Goal: Use online tool/utility: Utilize a website feature to perform a specific function

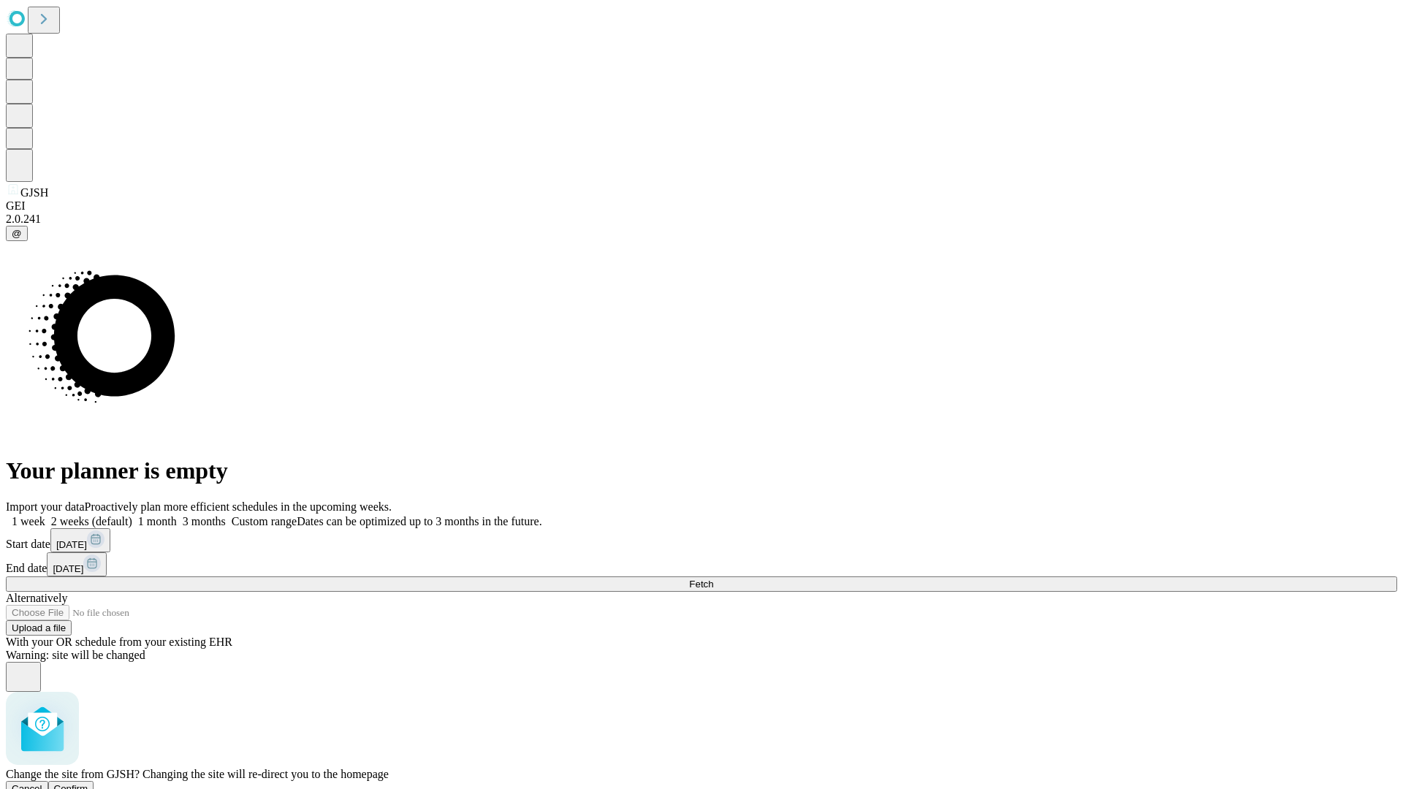
click at [88, 783] on span "Confirm" at bounding box center [71, 788] width 34 height 11
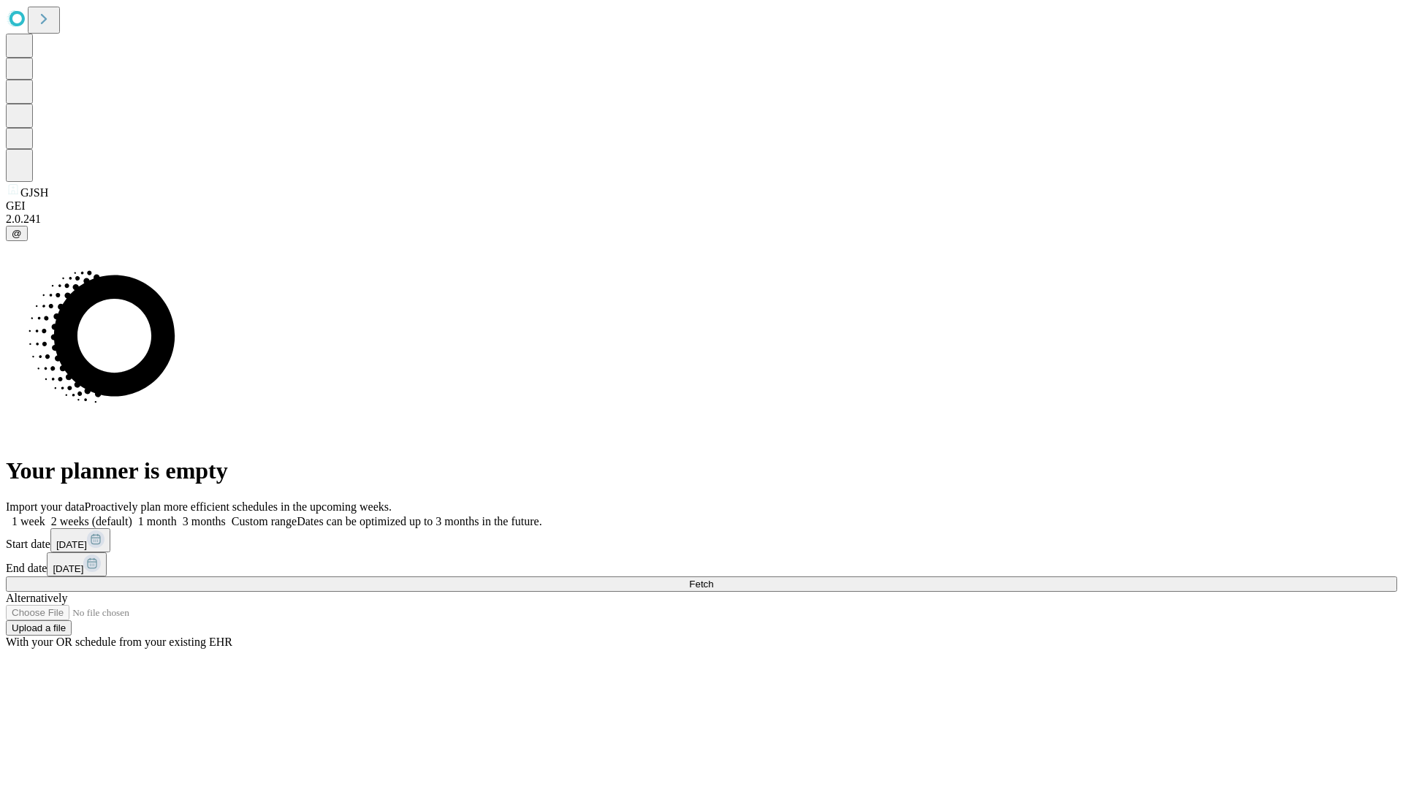
click at [177, 515] on label "1 month" at bounding box center [154, 521] width 45 height 12
click at [713, 579] on span "Fetch" at bounding box center [701, 584] width 24 height 11
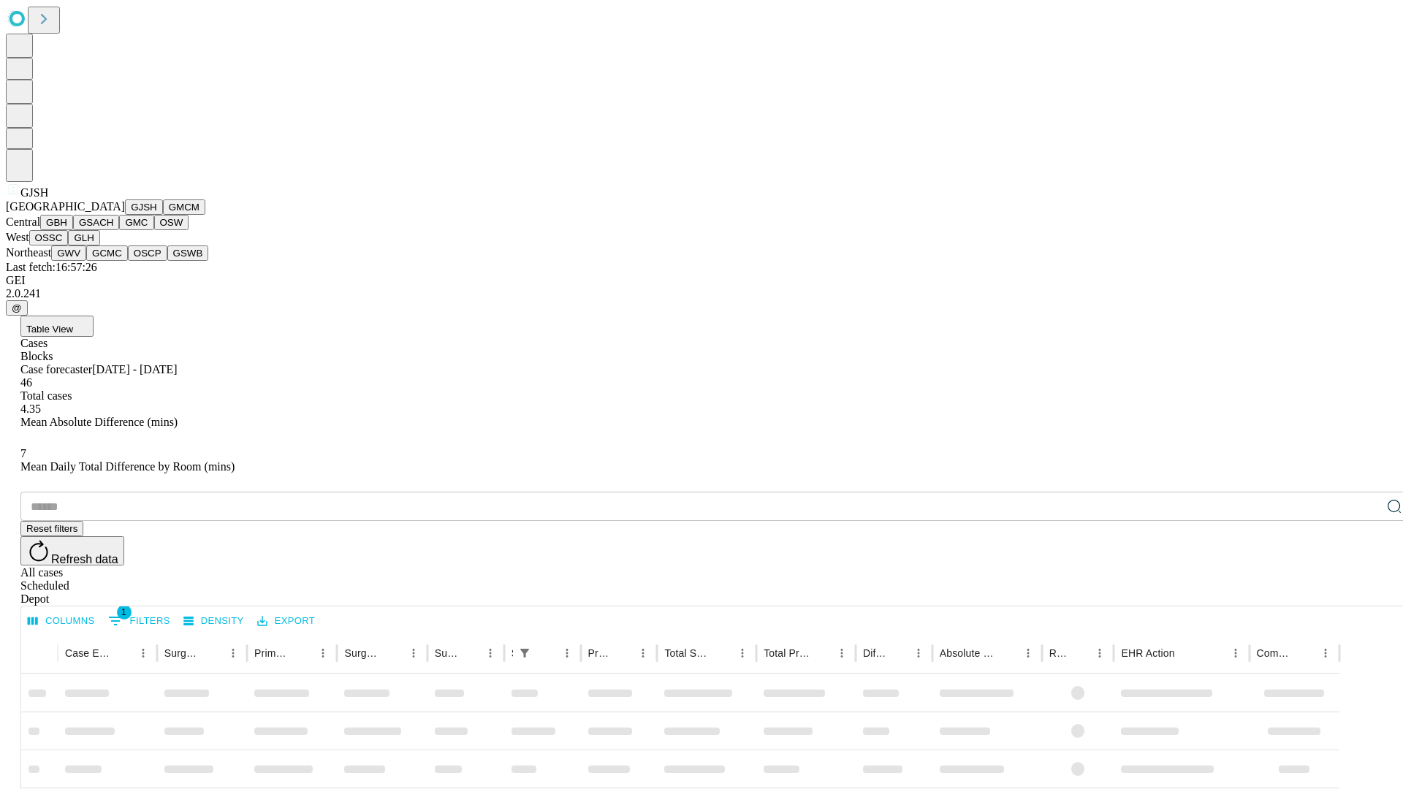
click at [163, 215] on button "GMCM" at bounding box center [184, 206] width 42 height 15
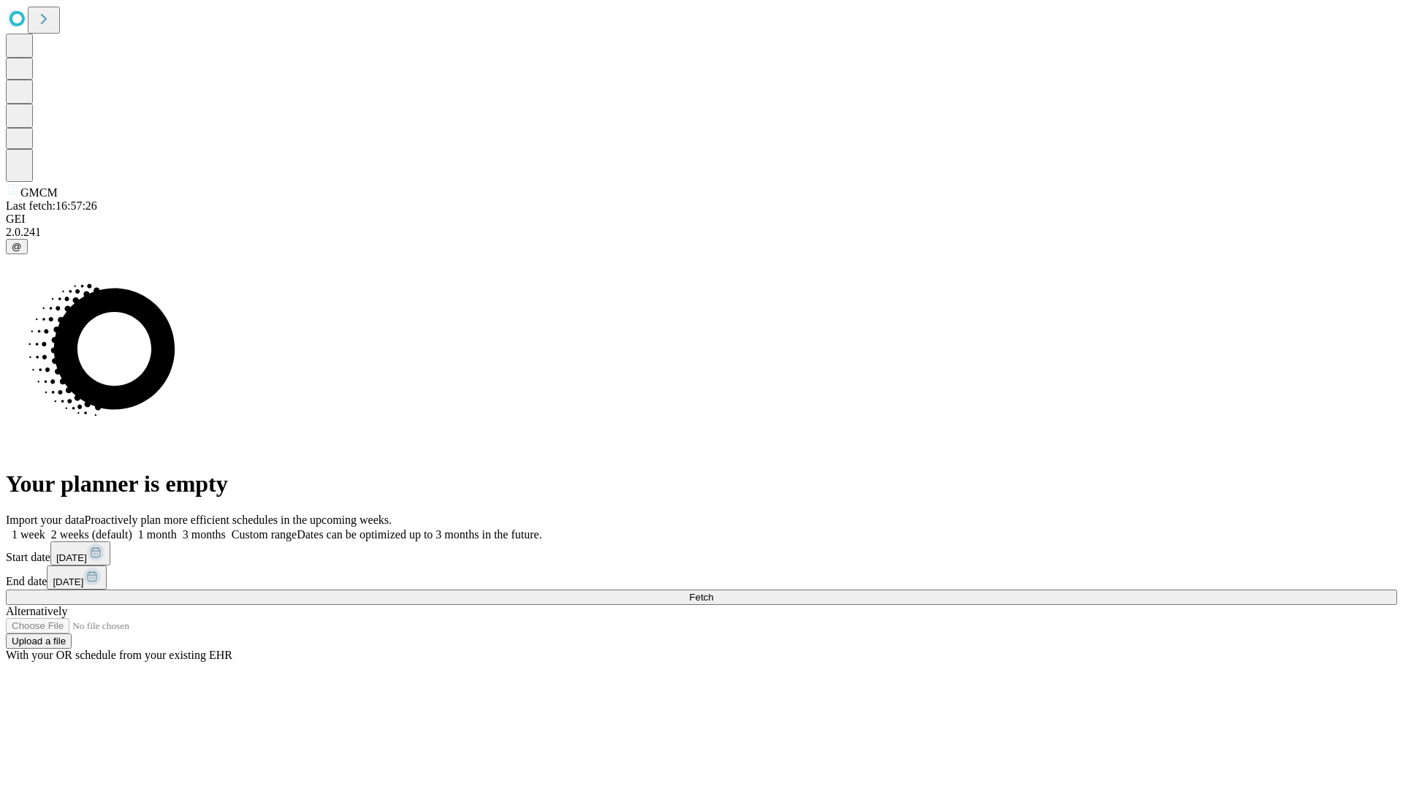
click at [177, 528] on label "1 month" at bounding box center [154, 534] width 45 height 12
click at [713, 592] on span "Fetch" at bounding box center [701, 597] width 24 height 11
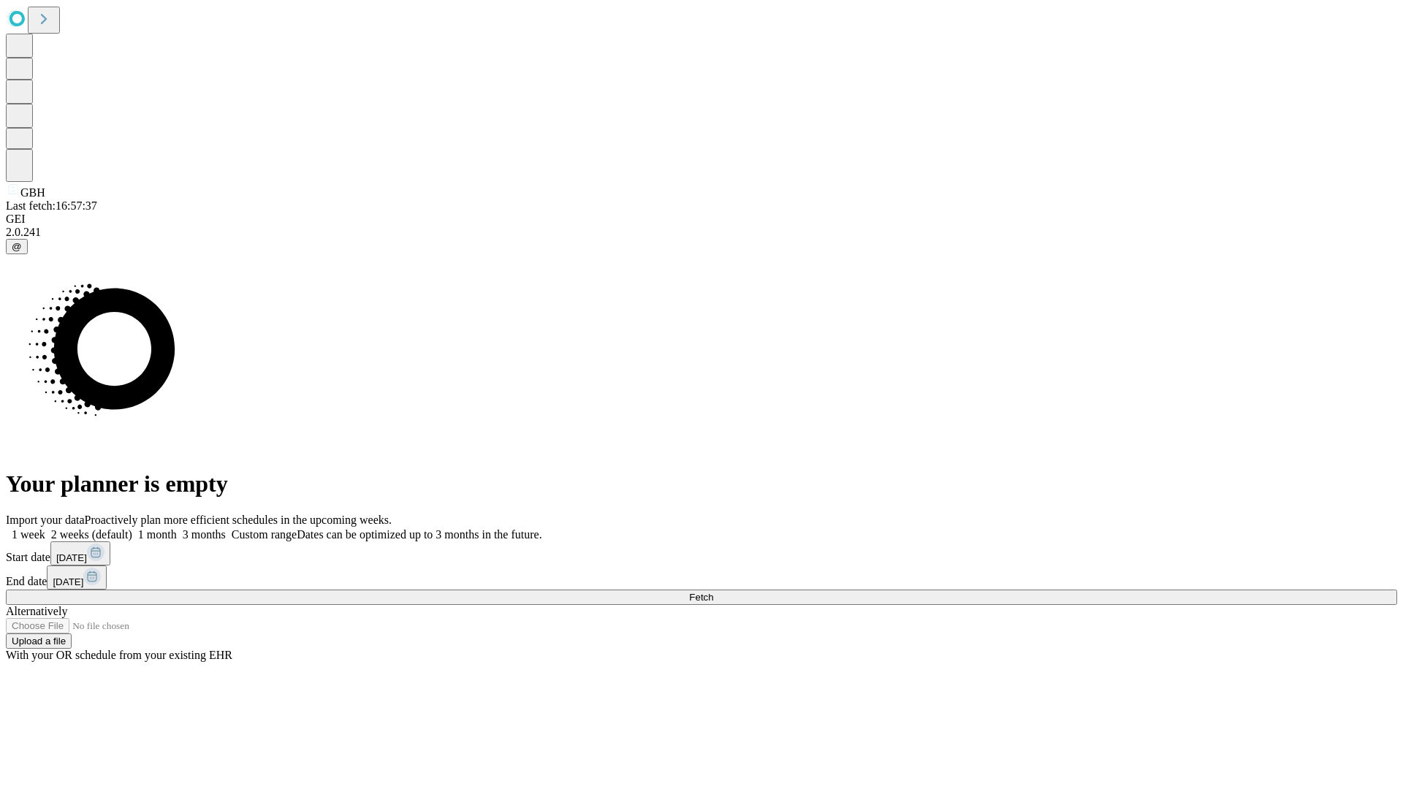
click at [177, 528] on label "1 month" at bounding box center [154, 534] width 45 height 12
click at [713, 592] on span "Fetch" at bounding box center [701, 597] width 24 height 11
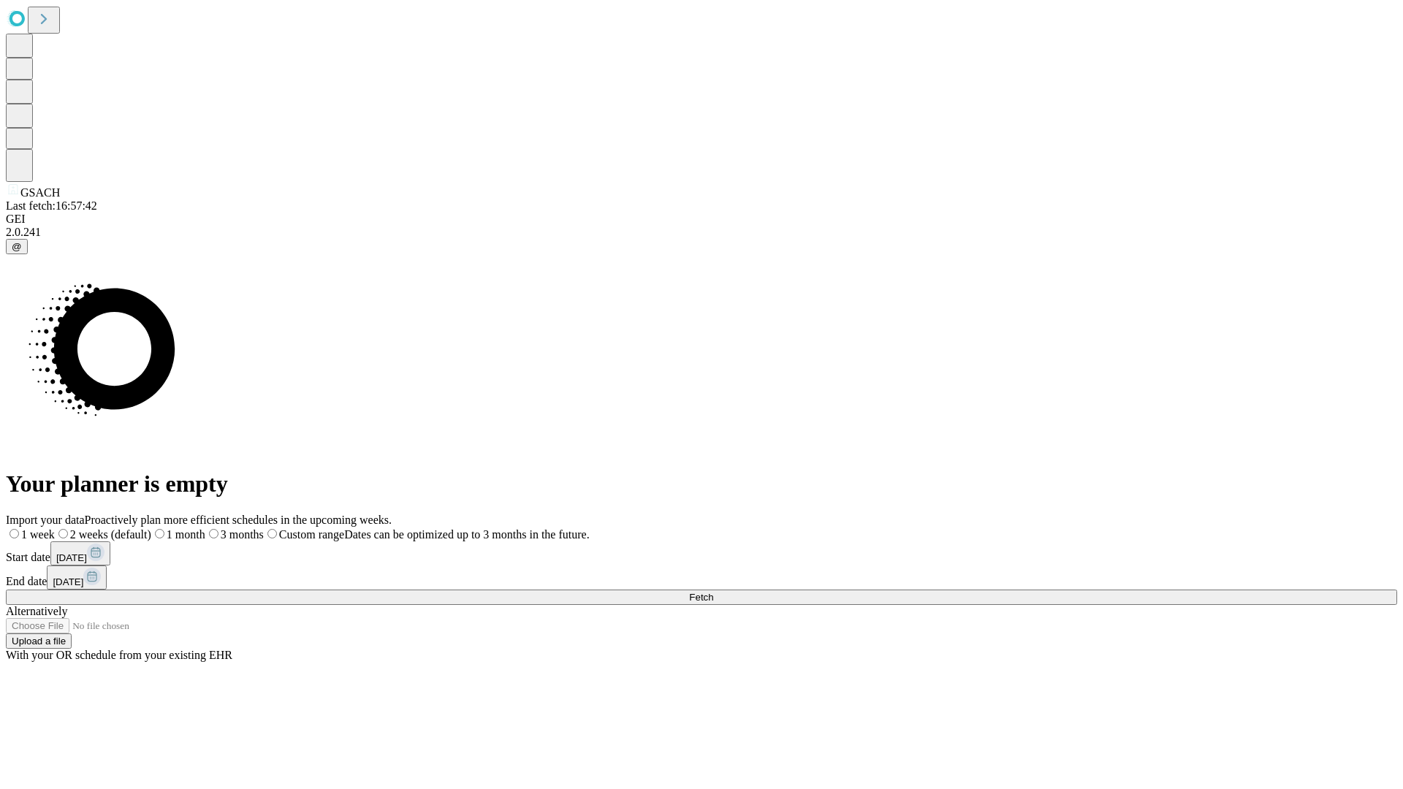
click at [713, 592] on span "Fetch" at bounding box center [701, 597] width 24 height 11
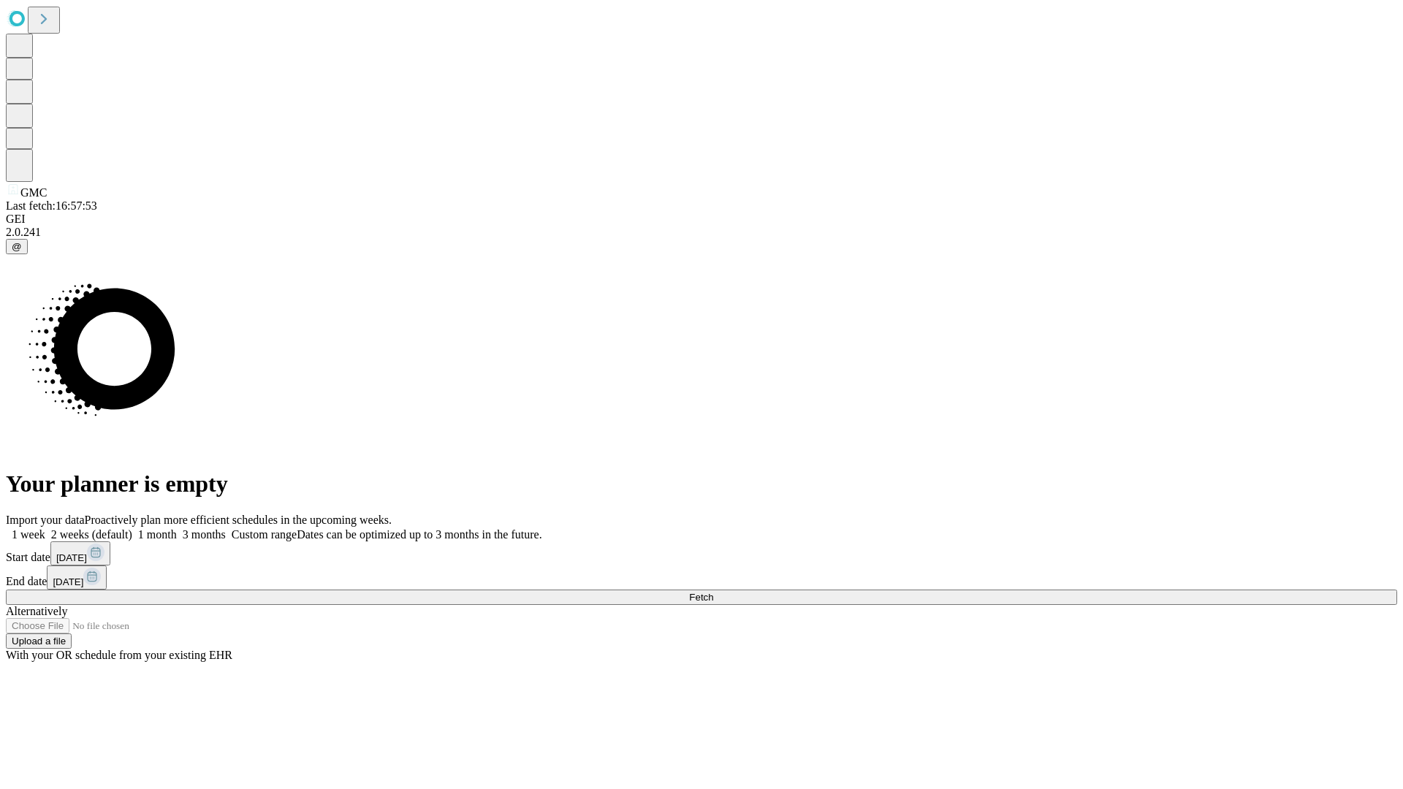
click at [177, 528] on label "1 month" at bounding box center [154, 534] width 45 height 12
click at [713, 592] on span "Fetch" at bounding box center [701, 597] width 24 height 11
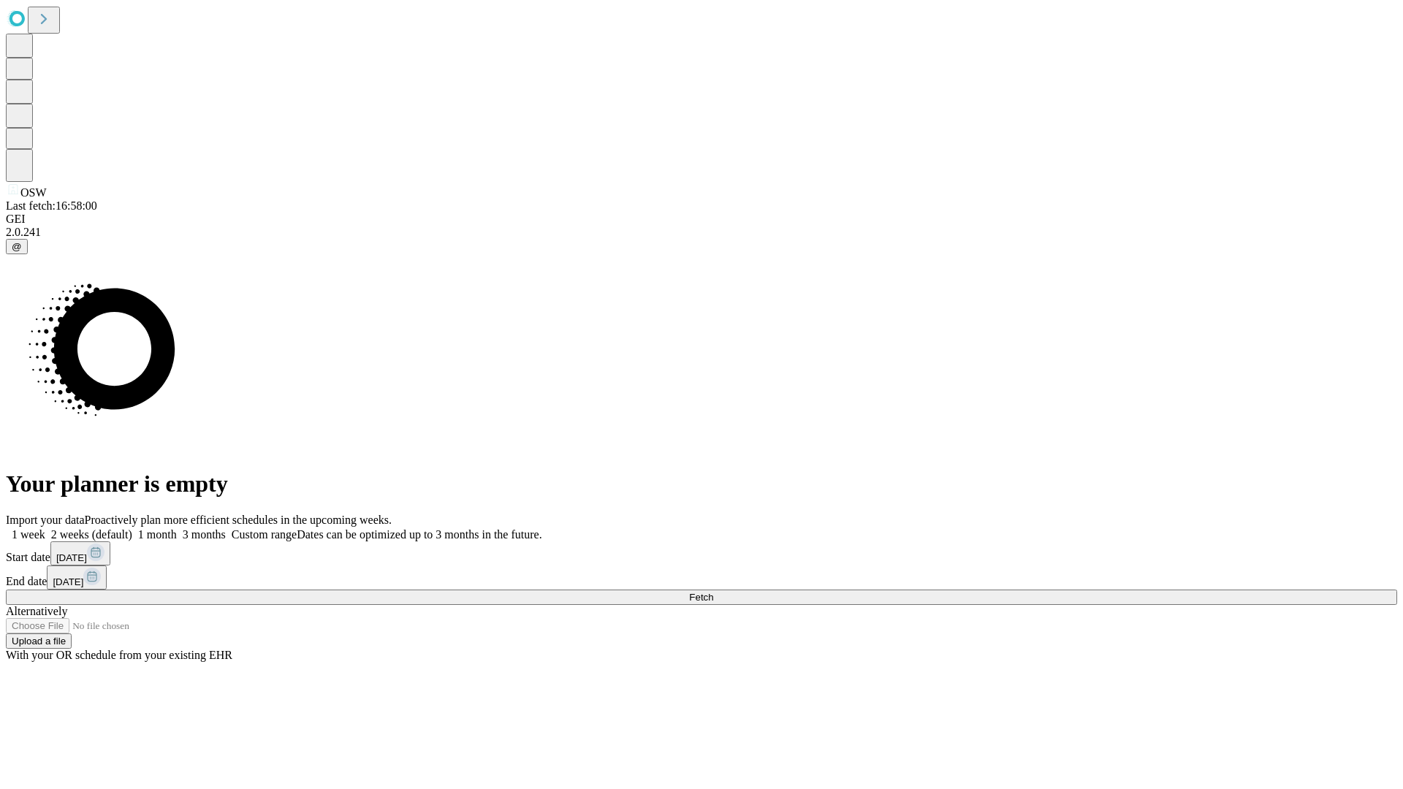
click at [177, 528] on label "1 month" at bounding box center [154, 534] width 45 height 12
click at [713, 592] on span "Fetch" at bounding box center [701, 597] width 24 height 11
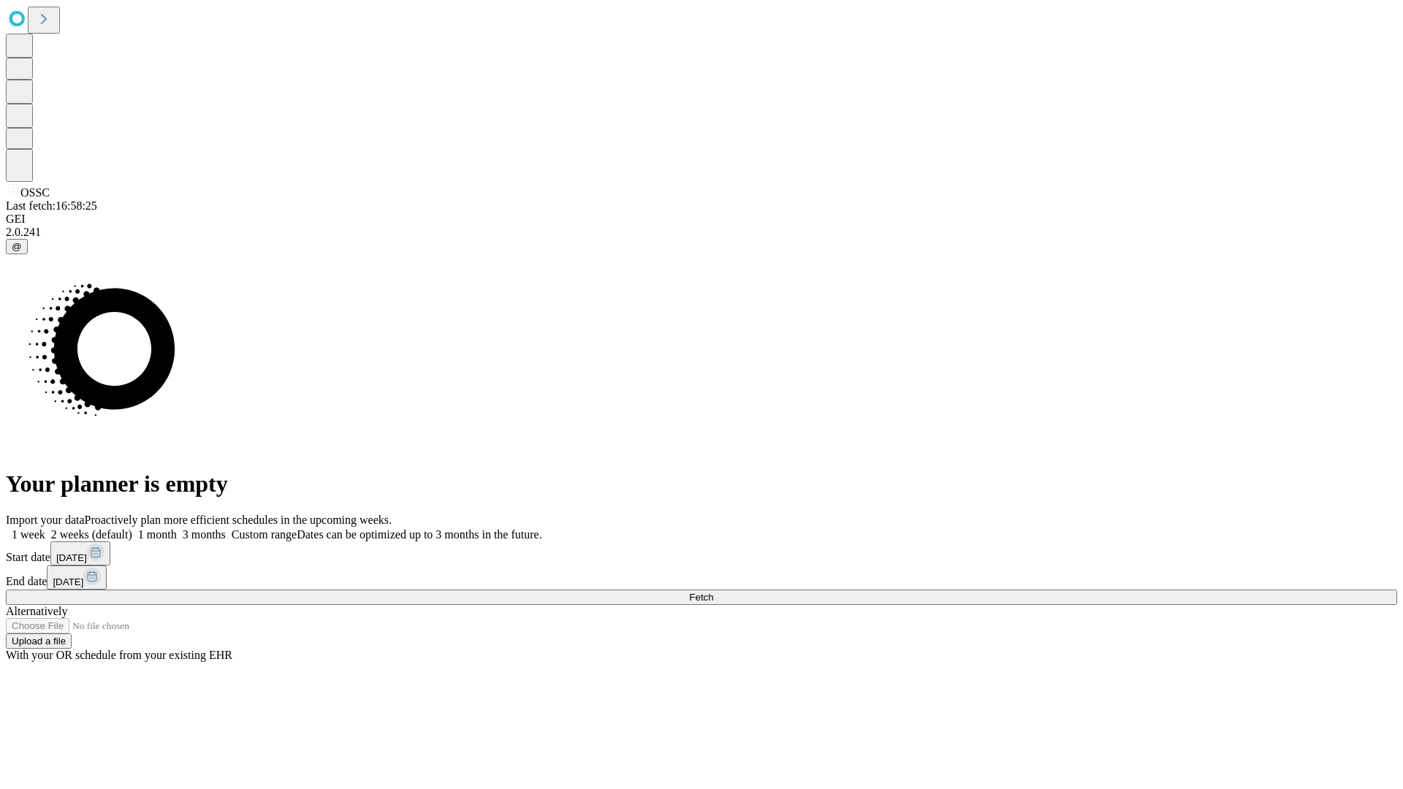
click at [177, 528] on label "1 month" at bounding box center [154, 534] width 45 height 12
click at [713, 592] on span "Fetch" at bounding box center [701, 597] width 24 height 11
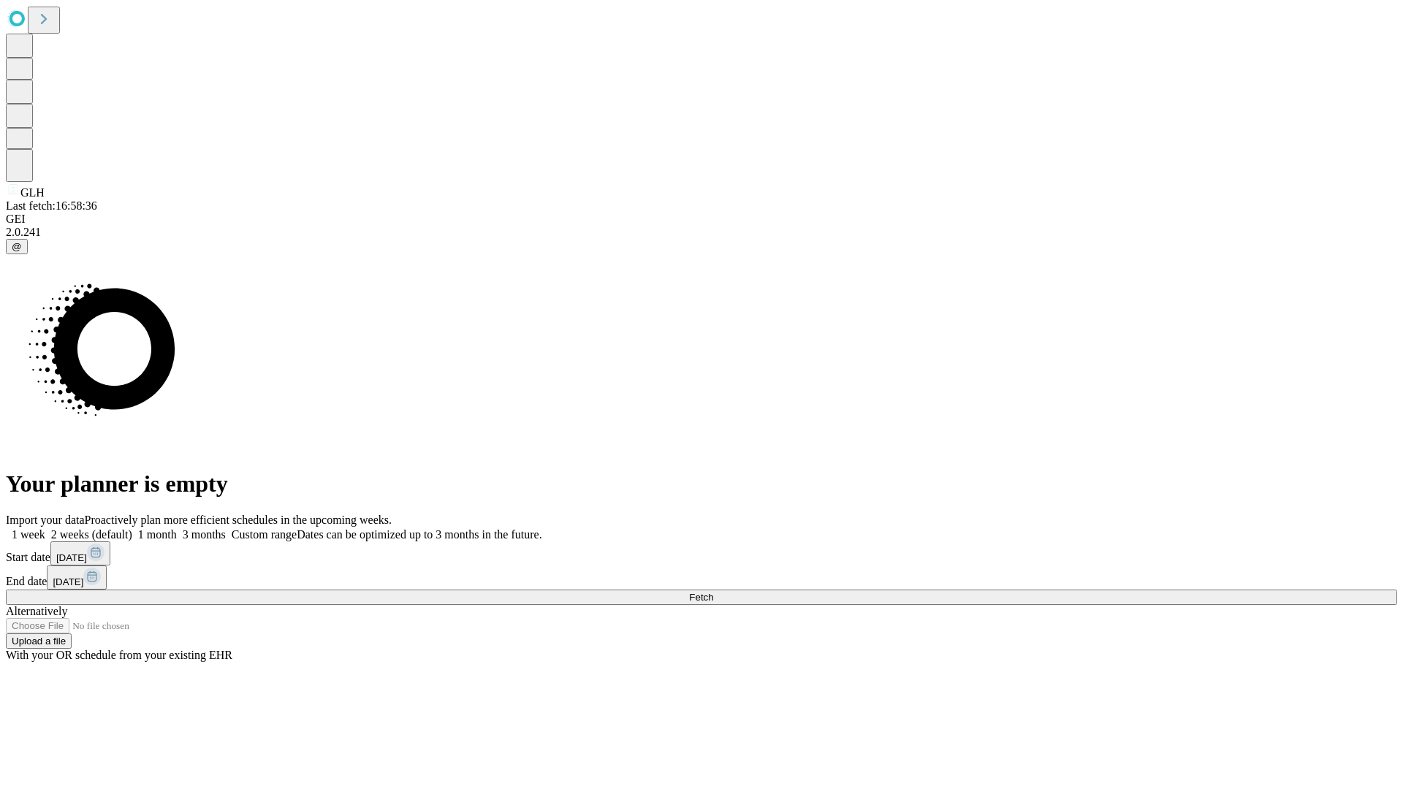
click at [177, 528] on label "1 month" at bounding box center [154, 534] width 45 height 12
click at [713, 592] on span "Fetch" at bounding box center [701, 597] width 24 height 11
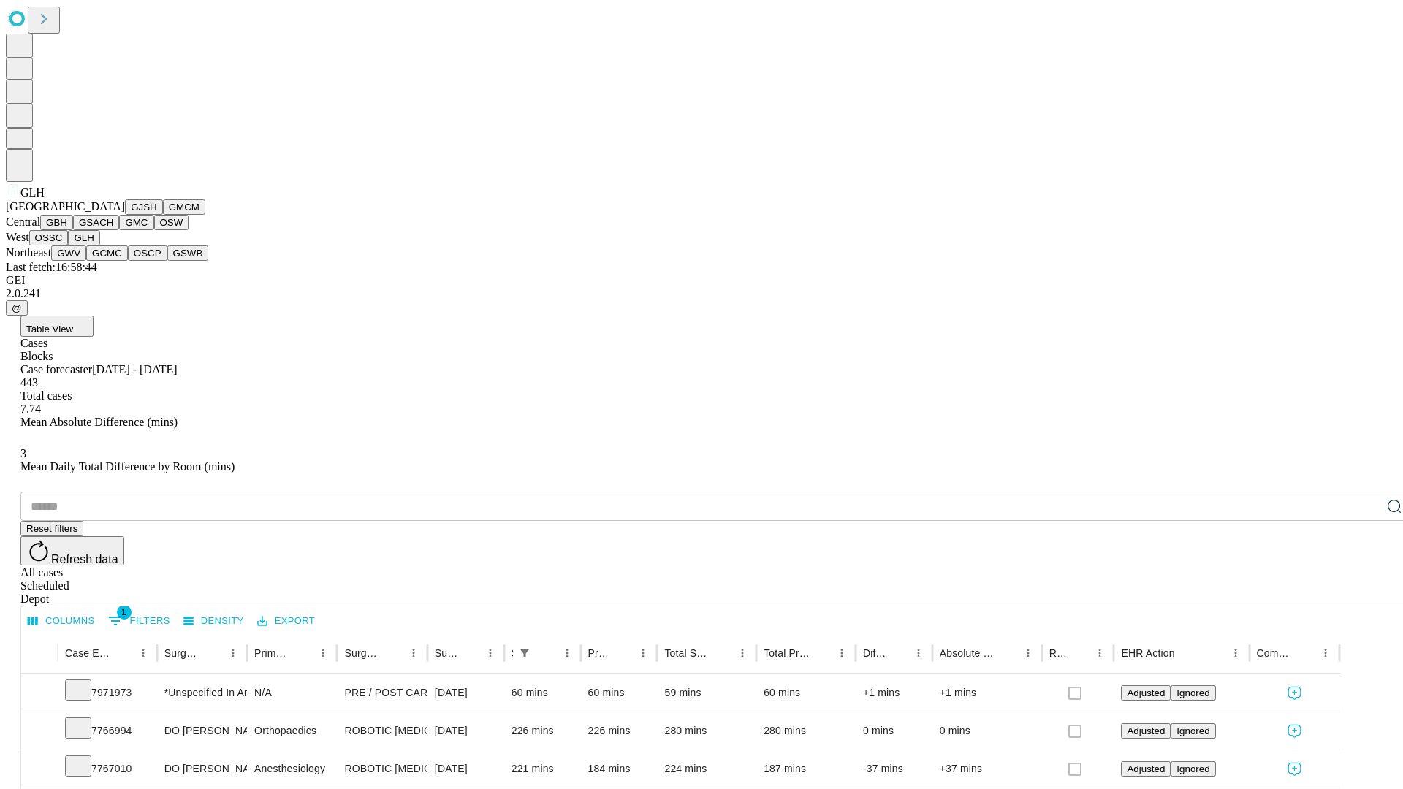
click at [86, 261] on button "GWV" at bounding box center [68, 252] width 35 height 15
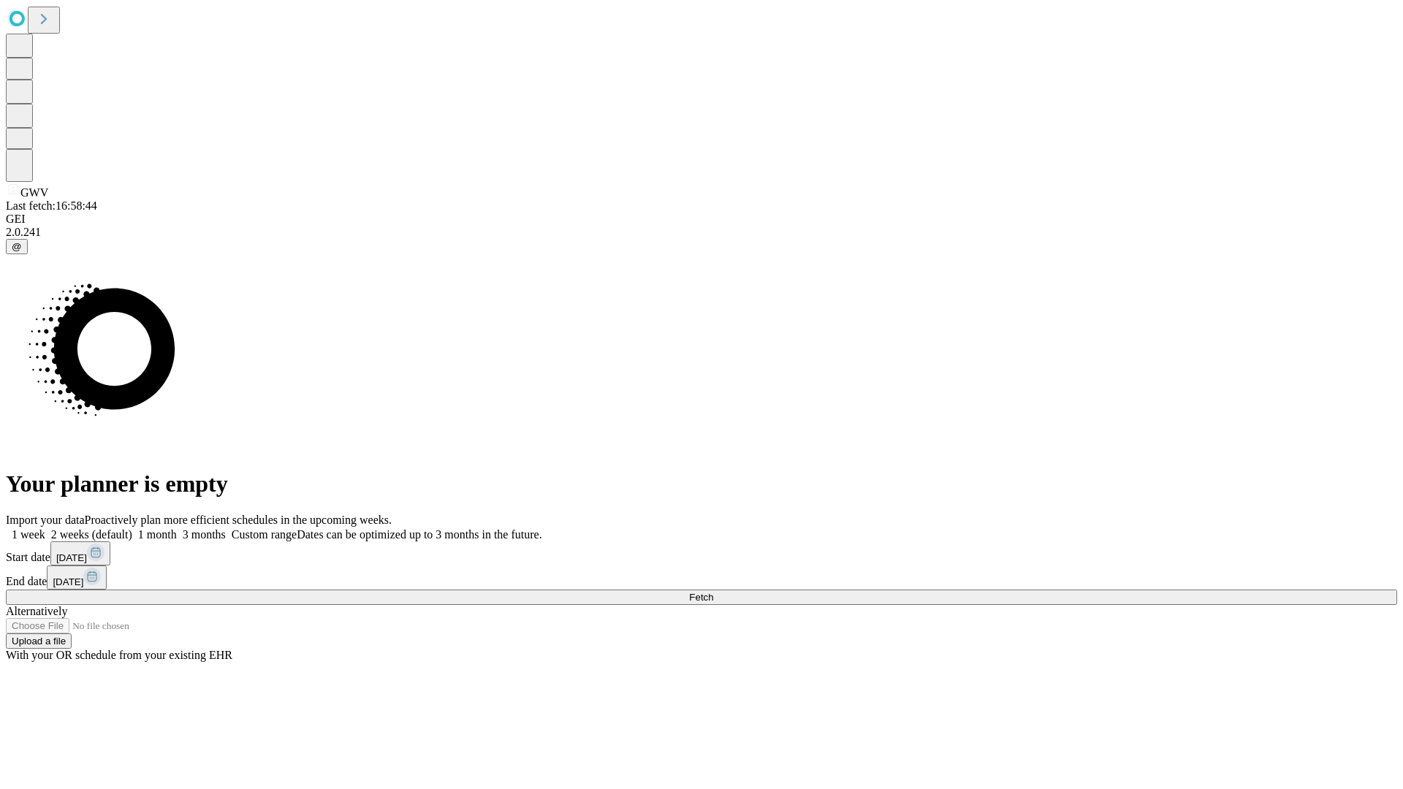
click at [177, 528] on label "1 month" at bounding box center [154, 534] width 45 height 12
click at [713, 592] on span "Fetch" at bounding box center [701, 597] width 24 height 11
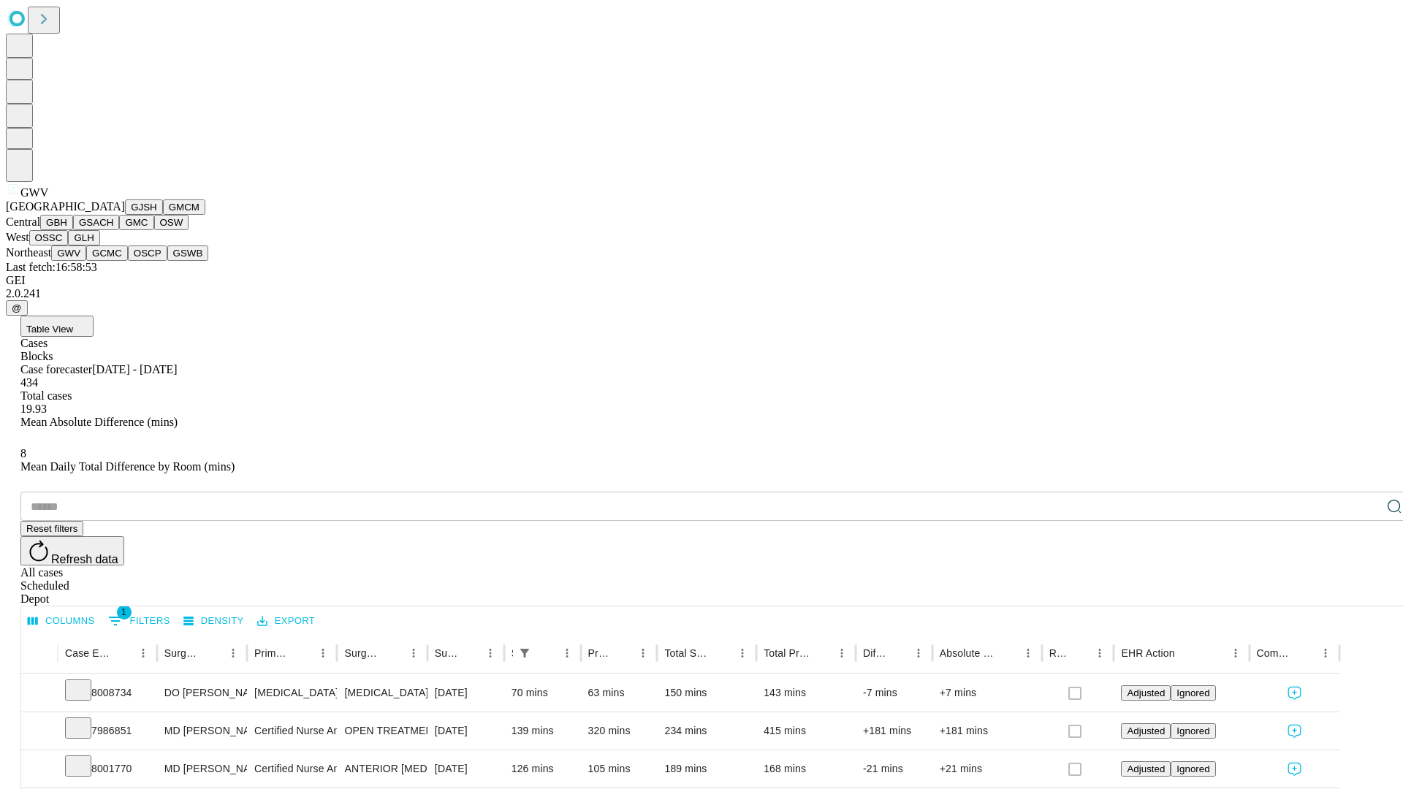
click at [113, 261] on button "GCMC" at bounding box center [107, 252] width 42 height 15
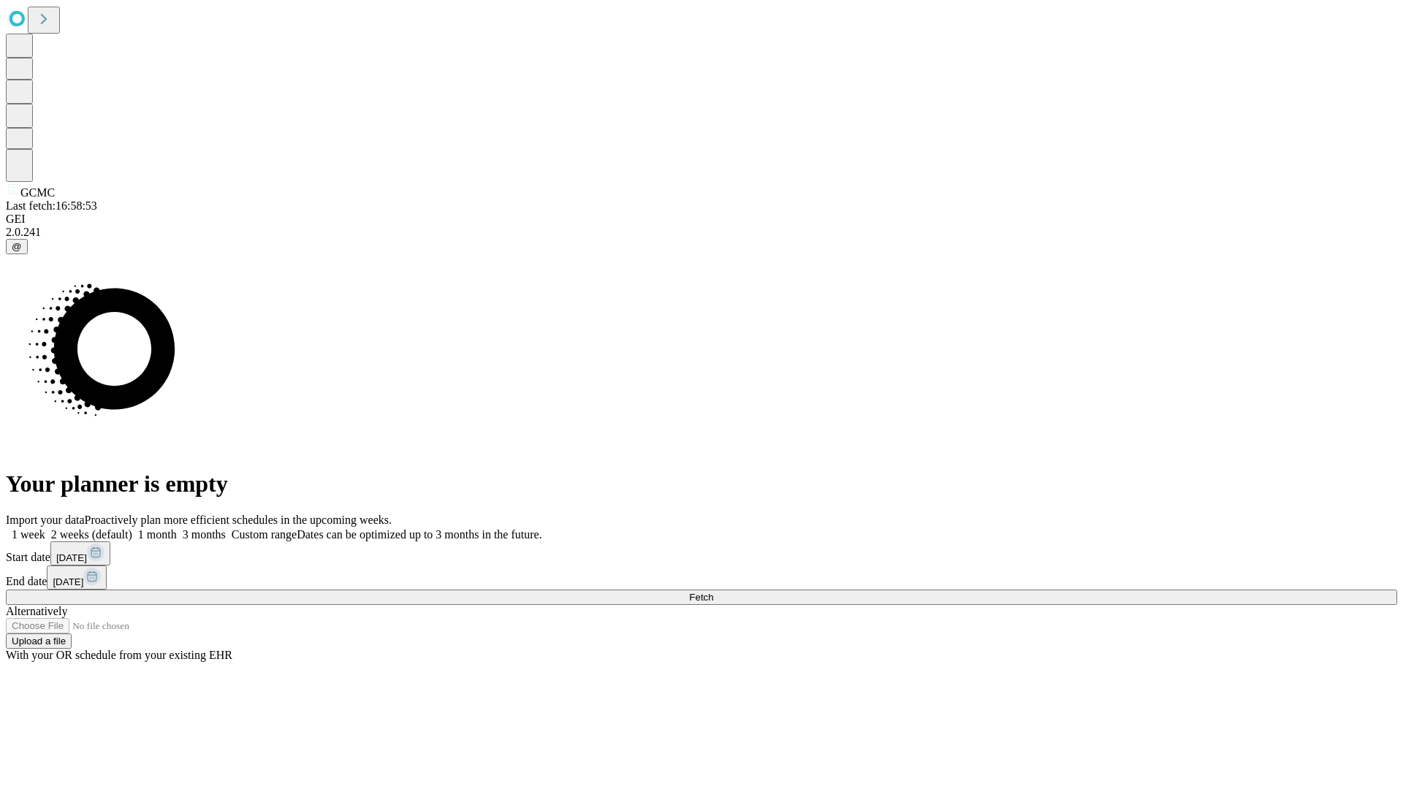
click at [177, 528] on label "1 month" at bounding box center [154, 534] width 45 height 12
click at [713, 592] on span "Fetch" at bounding box center [701, 597] width 24 height 11
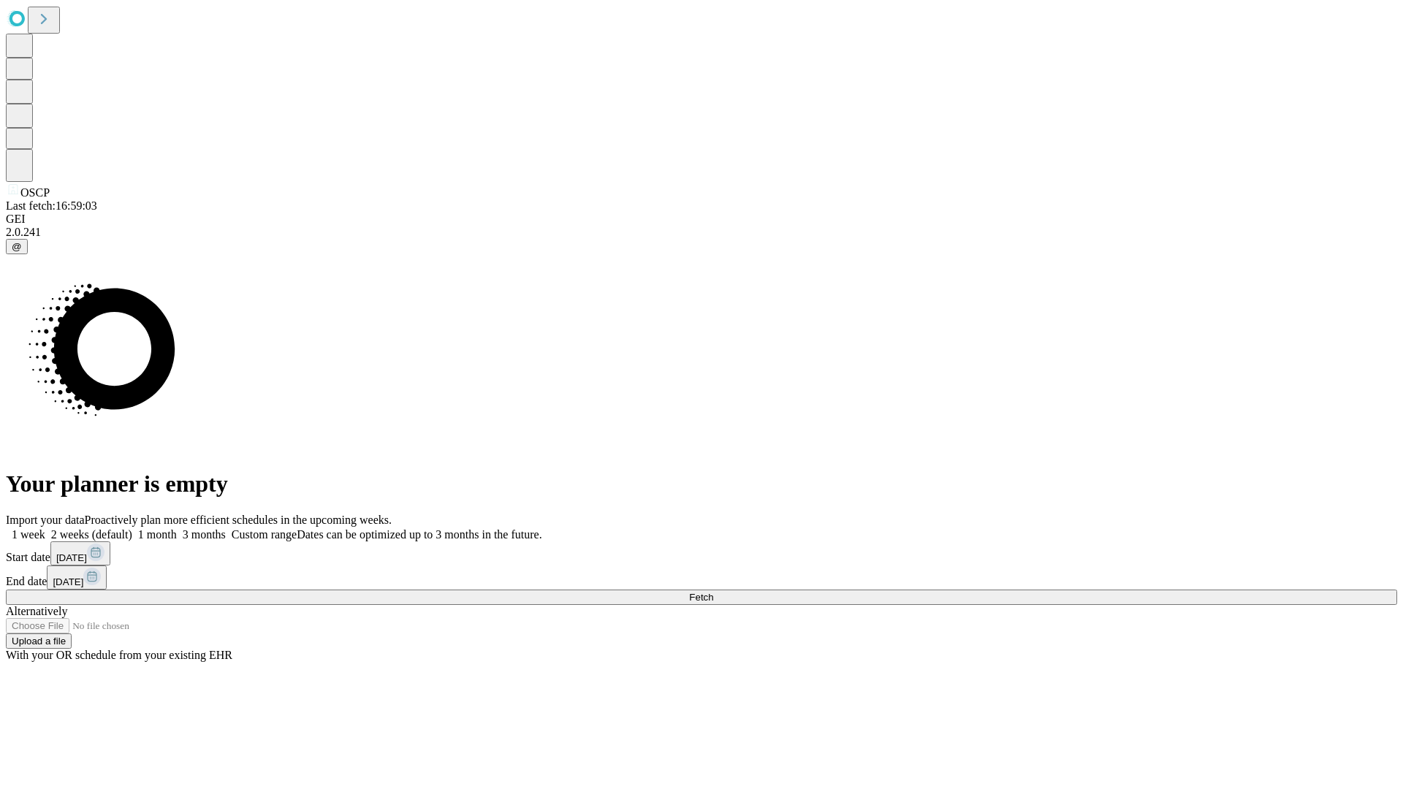
click at [177, 528] on label "1 month" at bounding box center [154, 534] width 45 height 12
click at [713, 592] on span "Fetch" at bounding box center [701, 597] width 24 height 11
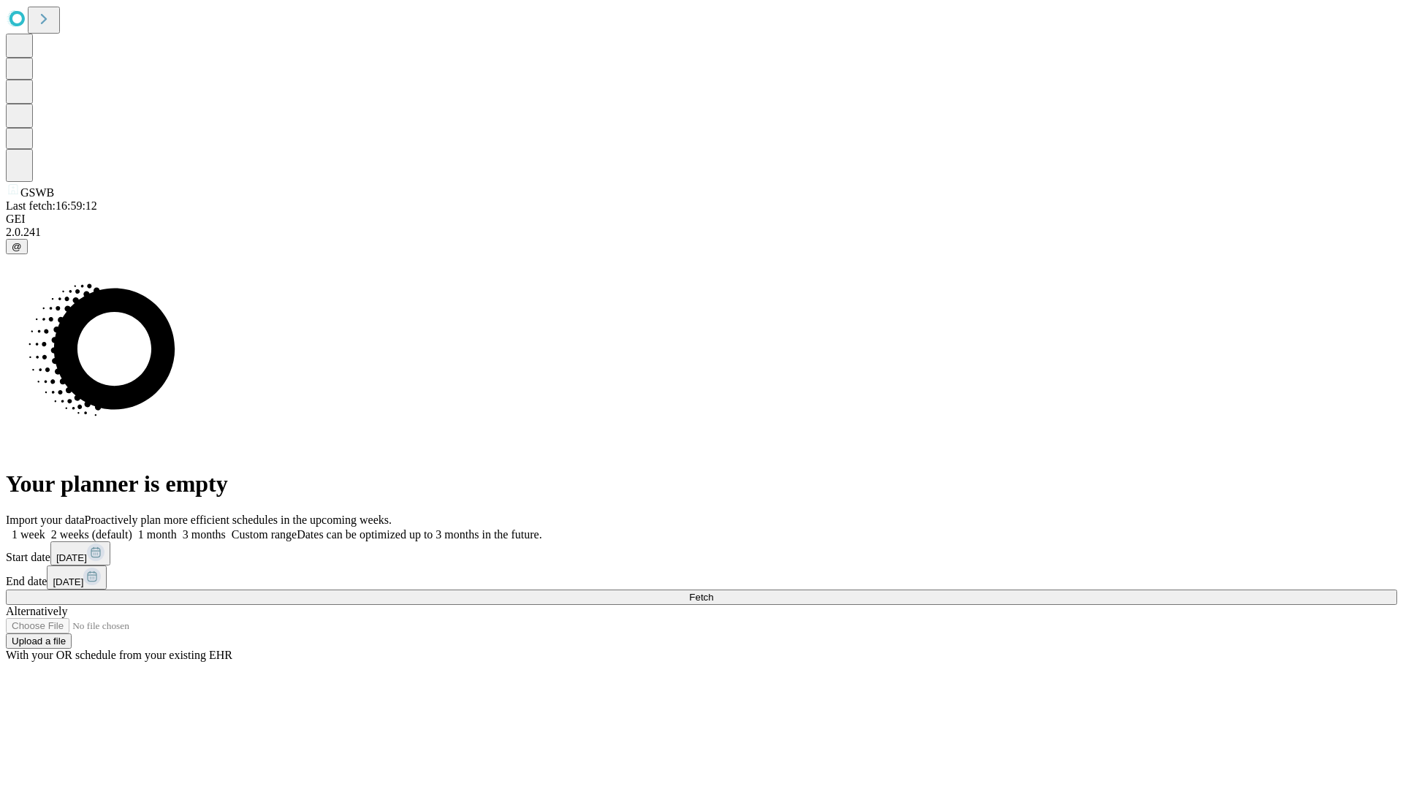
click at [713, 592] on span "Fetch" at bounding box center [701, 597] width 24 height 11
